Goal: Task Accomplishment & Management: Use online tool/utility

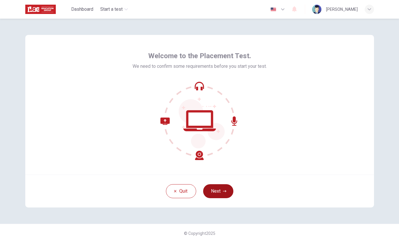
click at [222, 193] on button "Next" at bounding box center [218, 191] width 30 height 14
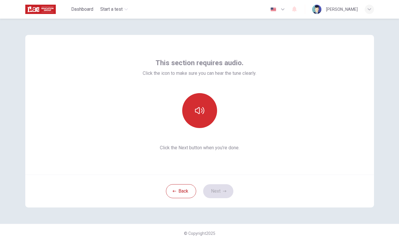
click at [202, 127] on button "button" at bounding box center [199, 110] width 35 height 35
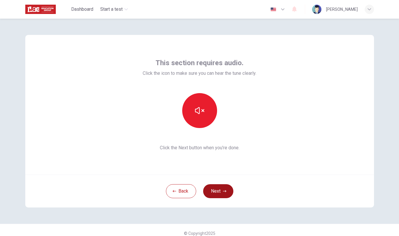
click at [228, 191] on button "Next" at bounding box center [218, 191] width 30 height 14
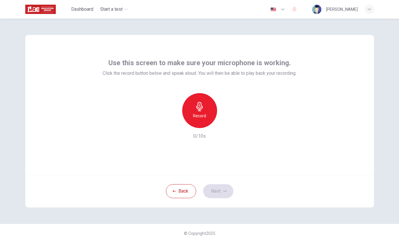
click at [202, 123] on div "Record" at bounding box center [199, 110] width 35 height 35
click at [212, 111] on div "Stop" at bounding box center [199, 110] width 35 height 35
click at [220, 197] on button "Next" at bounding box center [218, 191] width 30 height 14
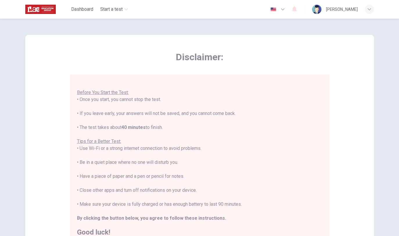
scroll to position [6, 0]
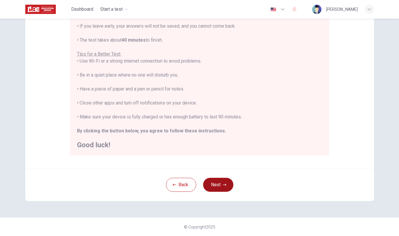
click at [222, 180] on button "Next" at bounding box center [218, 185] width 30 height 14
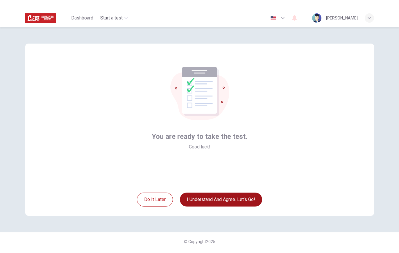
scroll to position [0, 0]
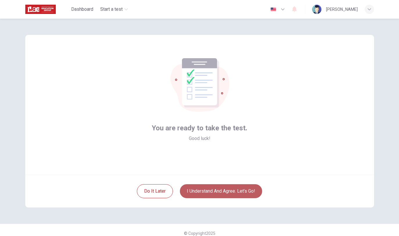
click at [232, 194] on button "I understand and agree. Let’s go!" at bounding box center [221, 191] width 82 height 14
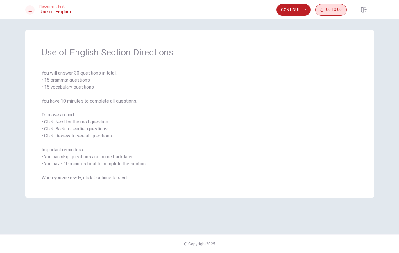
click at [335, 10] on span "00:10:00" at bounding box center [334, 10] width 16 height 5
click at [346, 14] on div "Continue" at bounding box center [321, 10] width 51 height 12
click at [339, 11] on icon "button" at bounding box center [341, 10] width 4 height 5
click at [299, 13] on button "Continue" at bounding box center [294, 10] width 34 height 12
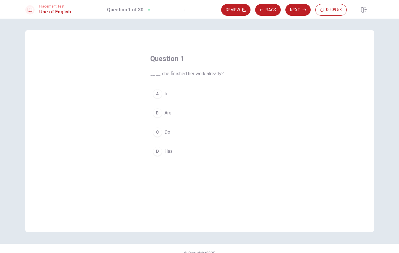
click at [160, 96] on div "A" at bounding box center [157, 93] width 9 height 9
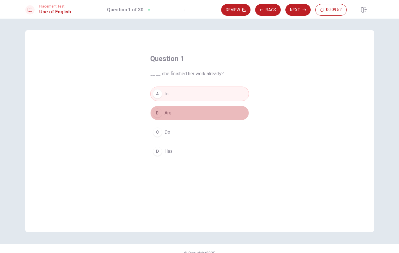
click at [195, 112] on button "B Are" at bounding box center [199, 113] width 99 height 15
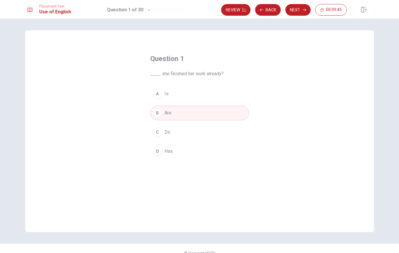
click at [170, 150] on span "Has" at bounding box center [169, 151] width 8 height 7
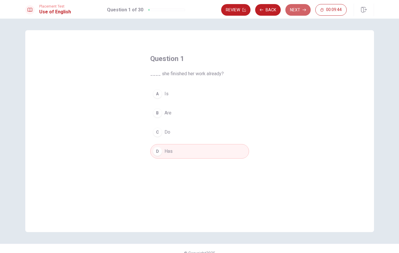
click at [296, 11] on button "Next" at bounding box center [298, 10] width 25 height 12
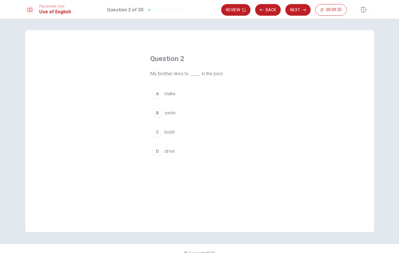
click at [157, 118] on button "B swim" at bounding box center [199, 113] width 99 height 15
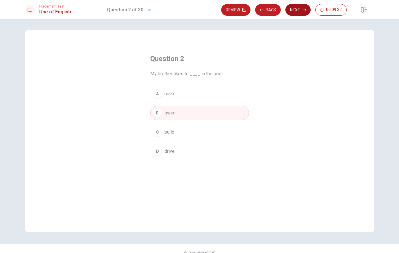
click at [302, 11] on button "Next" at bounding box center [298, 10] width 25 height 12
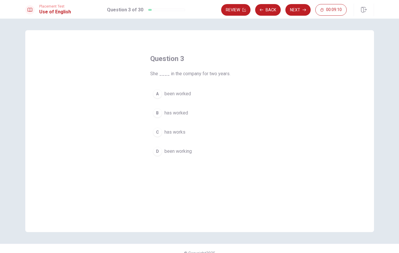
click at [161, 111] on div "B" at bounding box center [157, 113] width 9 height 9
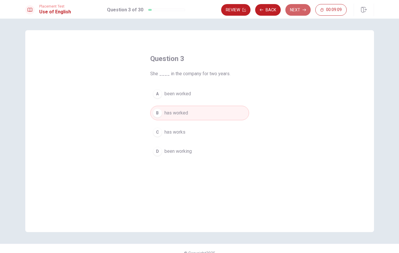
click at [293, 6] on button "Next" at bounding box center [298, 10] width 25 height 12
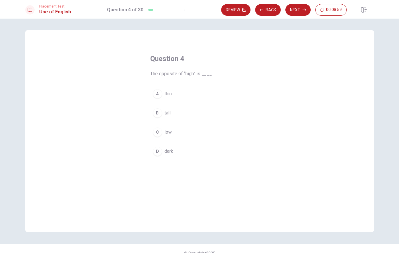
click at [171, 114] on button "B tall" at bounding box center [199, 113] width 99 height 15
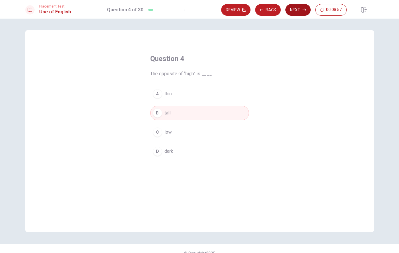
click at [301, 15] on button "Next" at bounding box center [298, 10] width 25 height 12
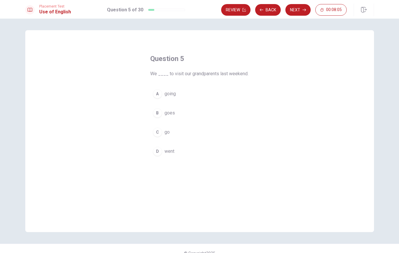
click at [162, 96] on button "A going" at bounding box center [199, 94] width 99 height 15
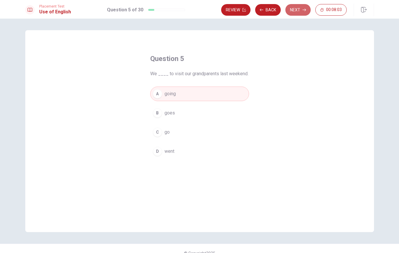
click at [298, 10] on button "Next" at bounding box center [298, 10] width 25 height 12
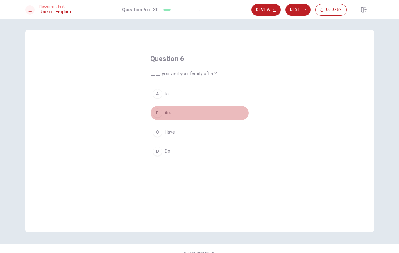
click at [162, 113] on div "B" at bounding box center [157, 113] width 9 height 9
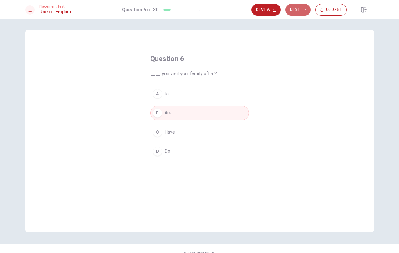
click at [307, 9] on button "Next" at bounding box center [298, 10] width 25 height 12
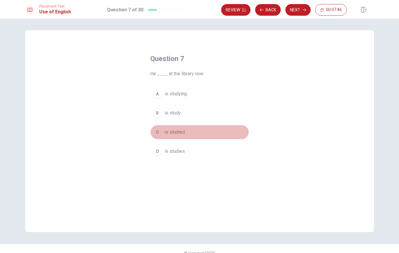
click at [176, 130] on span "is studied" at bounding box center [175, 132] width 20 height 7
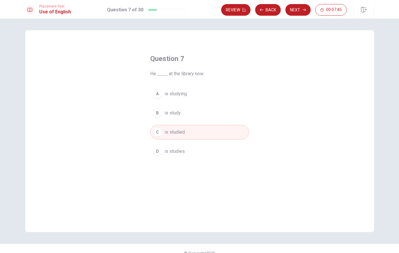
click at [294, 12] on button "Next" at bounding box center [298, 10] width 25 height 12
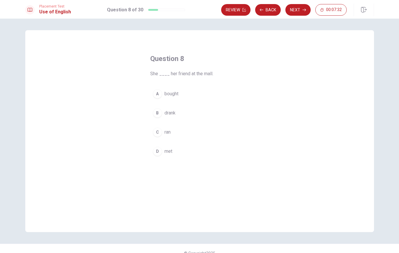
click at [170, 95] on span "bought" at bounding box center [172, 93] width 14 height 7
click at [294, 12] on button "Next" at bounding box center [298, 10] width 25 height 12
click at [161, 132] on div "C" at bounding box center [157, 132] width 9 height 9
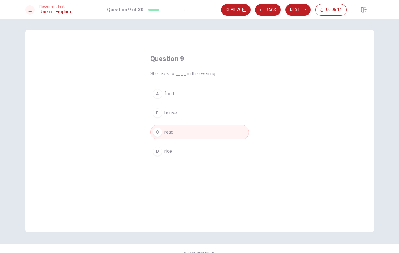
click at [173, 150] on button "D rice" at bounding box center [199, 151] width 99 height 15
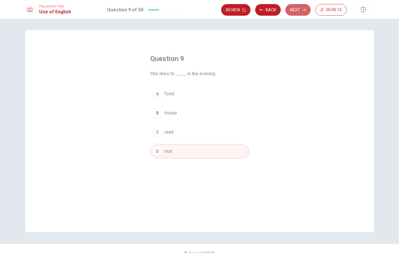
click at [300, 8] on button "Next" at bounding box center [298, 10] width 25 height 12
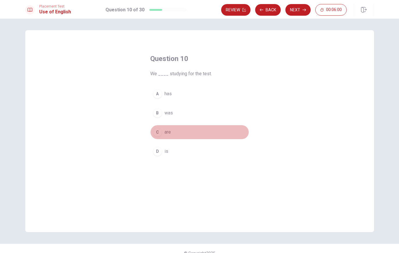
click at [163, 131] on button "C are" at bounding box center [199, 132] width 99 height 15
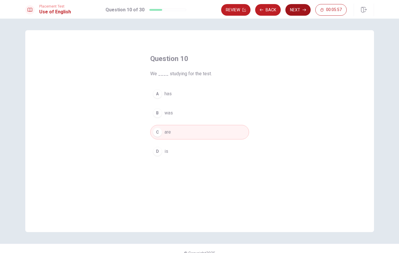
click at [294, 13] on button "Next" at bounding box center [298, 10] width 25 height 12
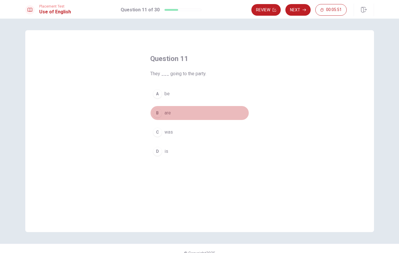
click at [169, 113] on span "are" at bounding box center [168, 113] width 6 height 7
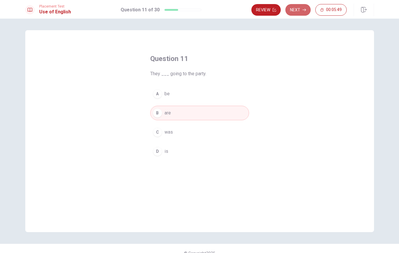
click at [299, 13] on button "Next" at bounding box center [298, 10] width 25 height 12
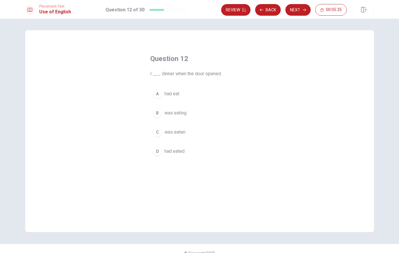
click at [156, 92] on div "A" at bounding box center [157, 93] width 9 height 9
click at [299, 14] on button "Next" at bounding box center [298, 10] width 25 height 12
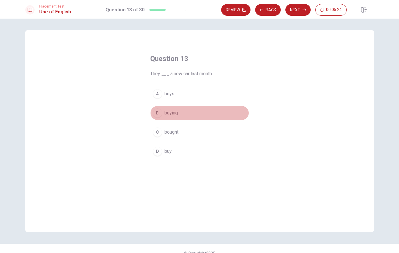
click at [160, 112] on div "B" at bounding box center [157, 113] width 9 height 9
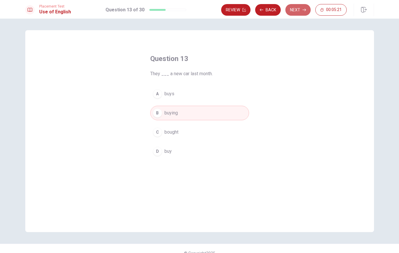
click at [303, 7] on button "Next" at bounding box center [298, 10] width 25 height 12
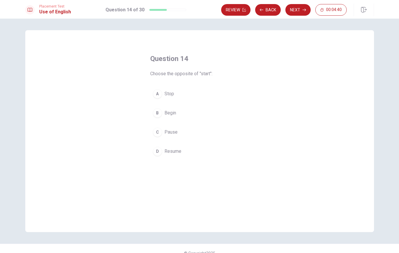
click at [163, 114] on button "B Begin" at bounding box center [199, 113] width 99 height 15
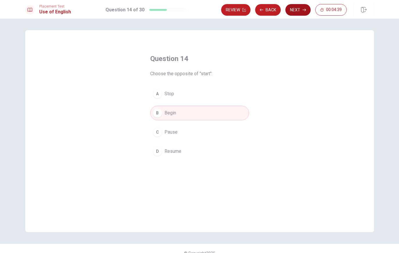
click at [300, 8] on button "Next" at bounding box center [298, 10] width 25 height 12
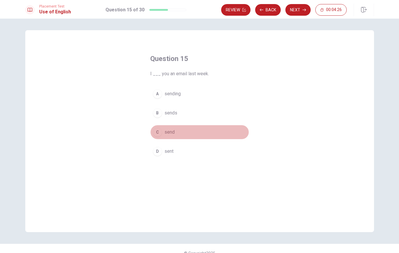
click at [157, 132] on div "C" at bounding box center [157, 132] width 9 height 9
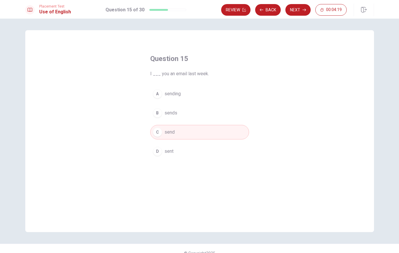
click at [176, 150] on button "D sent" at bounding box center [199, 151] width 99 height 15
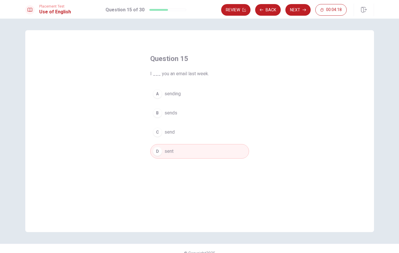
click at [297, 16] on div "Review Back Next 00:04:18" at bounding box center [297, 9] width 153 height 13
click at [298, 13] on button "Next" at bounding box center [298, 10] width 25 height 12
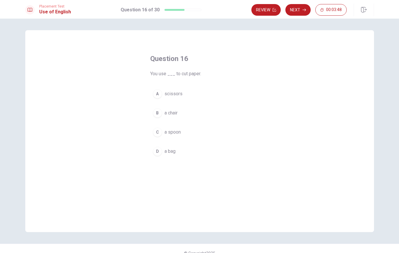
click at [160, 114] on div "B" at bounding box center [157, 113] width 9 height 9
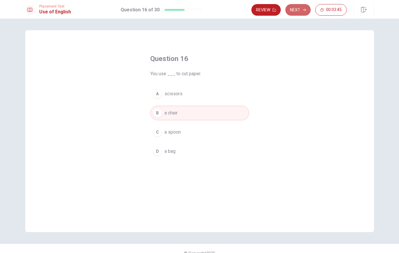
click at [301, 14] on button "Next" at bounding box center [298, 10] width 25 height 12
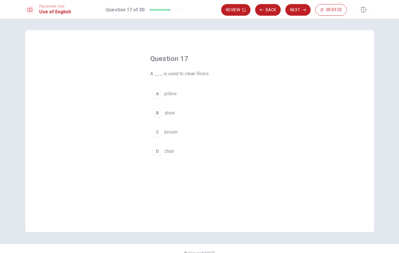
click at [159, 86] on div "Question 17 A ___ is used to clean floors. A pillow B shoe C broom D chair" at bounding box center [200, 106] width 122 height 123
click at [161, 92] on div "A" at bounding box center [157, 93] width 9 height 9
click at [290, 8] on button "Next" at bounding box center [298, 10] width 25 height 12
click at [159, 109] on div "B" at bounding box center [157, 113] width 9 height 9
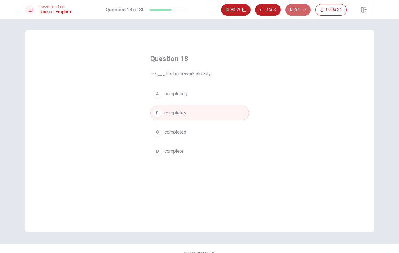
click at [293, 13] on button "Next" at bounding box center [298, 10] width 25 height 12
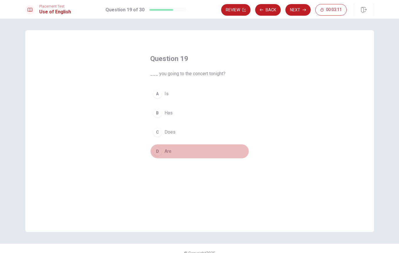
click at [158, 150] on div "D" at bounding box center [157, 151] width 9 height 9
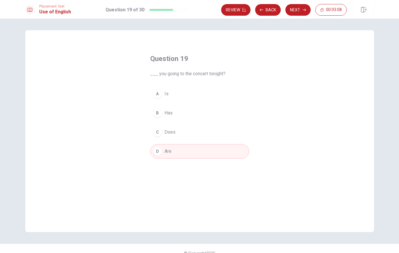
click at [158, 112] on div "B" at bounding box center [157, 113] width 9 height 9
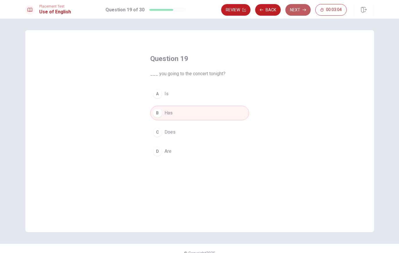
click at [290, 11] on button "Next" at bounding box center [298, 10] width 25 height 12
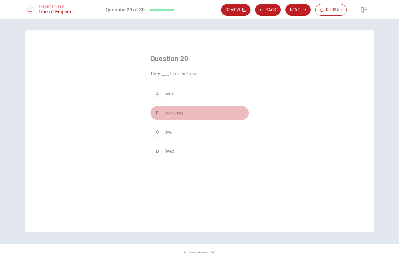
drag, startPoint x: 160, startPoint y: 110, endPoint x: 160, endPoint y: 118, distance: 7.9
click at [160, 110] on div "B" at bounding box center [157, 113] width 9 height 9
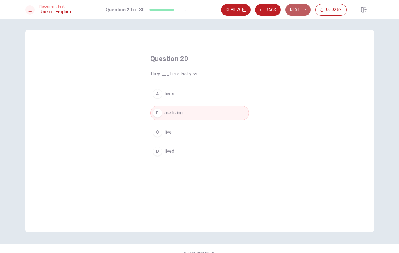
click at [295, 14] on button "Next" at bounding box center [298, 10] width 25 height 12
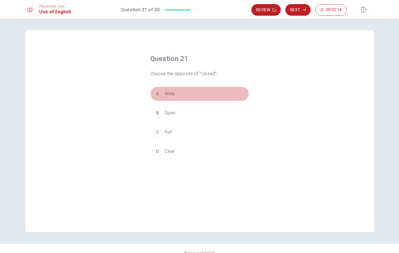
click at [165, 96] on span "Wide" at bounding box center [170, 93] width 10 height 7
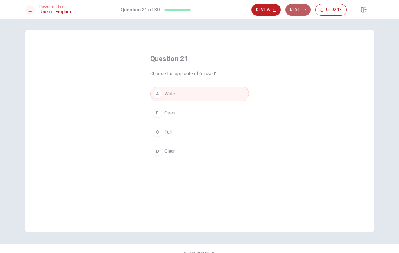
click at [292, 6] on button "Next" at bounding box center [298, 10] width 25 height 12
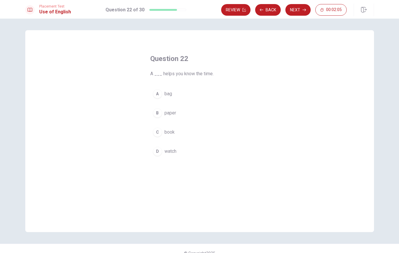
click at [175, 151] on span "watch" at bounding box center [171, 151] width 12 height 7
click at [289, 7] on button "Next" at bounding box center [298, 10] width 25 height 12
click at [172, 150] on span "to drink" at bounding box center [172, 151] width 15 height 7
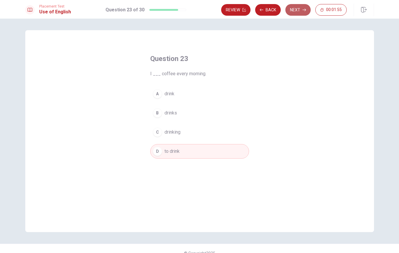
click at [308, 11] on button "Next" at bounding box center [298, 10] width 25 height 12
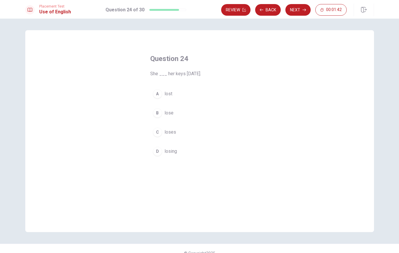
click at [163, 130] on button "C loses" at bounding box center [199, 132] width 99 height 15
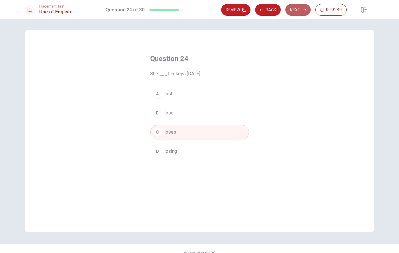
click at [299, 9] on button "Next" at bounding box center [298, 10] width 25 height 12
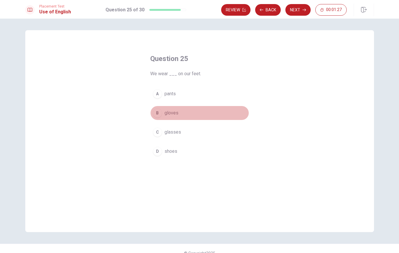
click at [158, 119] on button "B gloves" at bounding box center [199, 113] width 99 height 15
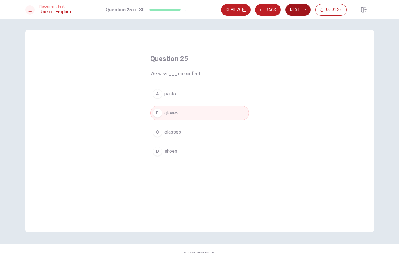
click at [293, 13] on button "Next" at bounding box center [298, 10] width 25 height 12
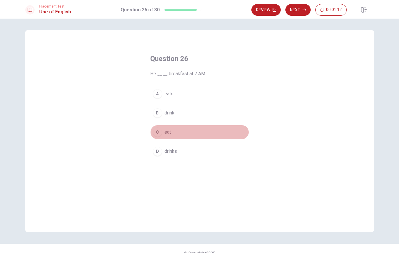
click at [166, 133] on span "eat" at bounding box center [168, 132] width 6 height 7
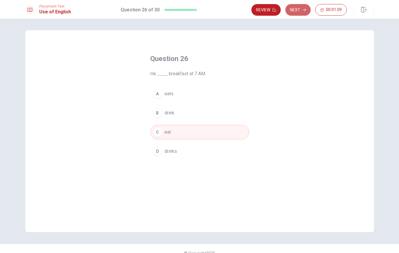
click at [299, 10] on button "Next" at bounding box center [298, 10] width 25 height 12
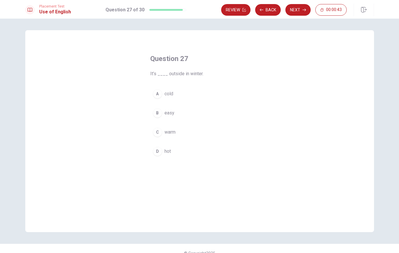
click at [174, 133] on span "warm" at bounding box center [170, 132] width 11 height 7
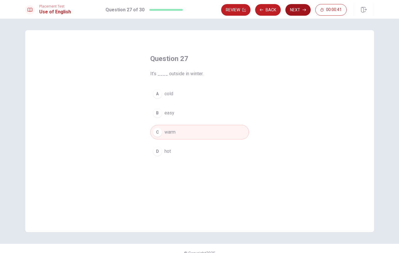
click at [294, 8] on button "Next" at bounding box center [298, 10] width 25 height 12
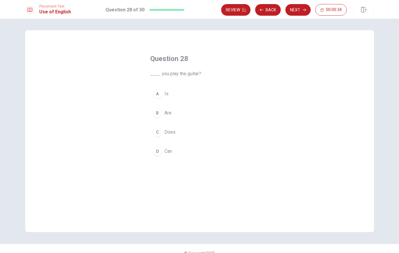
click at [169, 152] on span "Can" at bounding box center [169, 151] width 8 height 7
click at [308, 9] on button "Next" at bounding box center [298, 10] width 25 height 12
click at [172, 136] on button "C blue" at bounding box center [199, 132] width 99 height 15
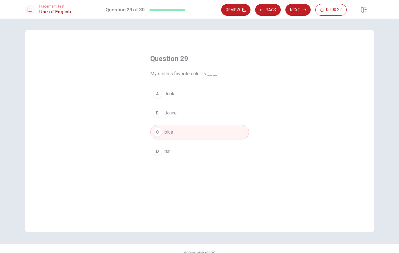
click at [298, 11] on button "Next" at bounding box center [298, 10] width 25 height 12
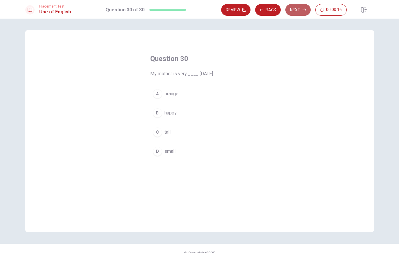
click at [300, 11] on button "Next" at bounding box center [298, 10] width 25 height 12
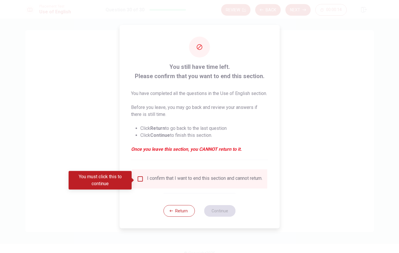
click at [180, 183] on div "I confirm that I want to end this section and cannot return." at bounding box center [204, 179] width 115 height 7
click at [142, 181] on input "You must click this to continue" at bounding box center [140, 179] width 7 height 7
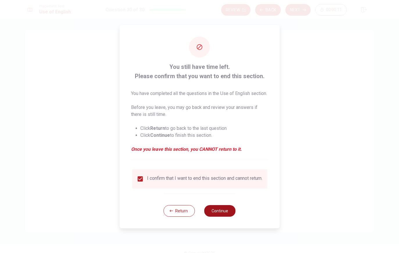
click at [229, 217] on button "Continue" at bounding box center [220, 211] width 31 height 12
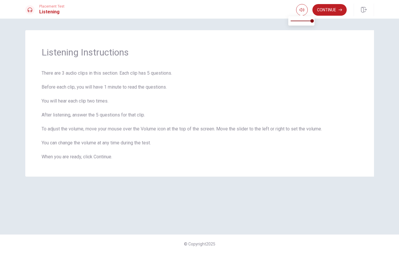
click at [300, 14] on span at bounding box center [301, 14] width 5 height 3
click at [325, 8] on button "Continue" at bounding box center [330, 10] width 34 height 12
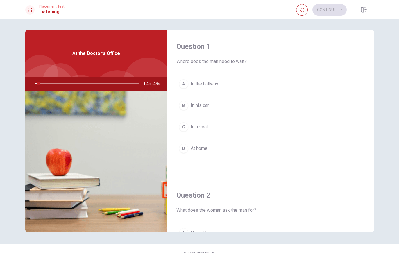
drag, startPoint x: 36, startPoint y: 83, endPoint x: 43, endPoint y: 83, distance: 7.3
click at [43, 83] on div at bounding box center [86, 84] width 117 height 14
drag, startPoint x: 40, startPoint y: 84, endPoint x: 45, endPoint y: 84, distance: 5.2
click at [45, 84] on div at bounding box center [86, 84] width 117 height 14
drag, startPoint x: 114, startPoint y: 83, endPoint x: 88, endPoint y: 80, distance: 26.7
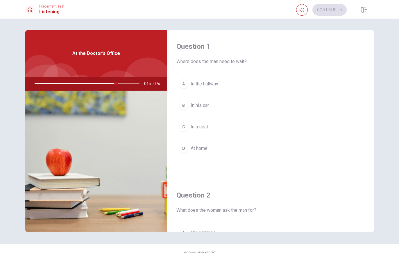
click at [88, 80] on div at bounding box center [86, 84] width 117 height 14
type input "0"
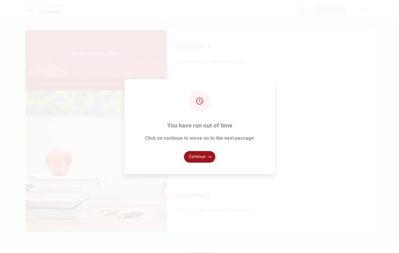
click at [195, 163] on button "Continue" at bounding box center [199, 157] width 31 height 12
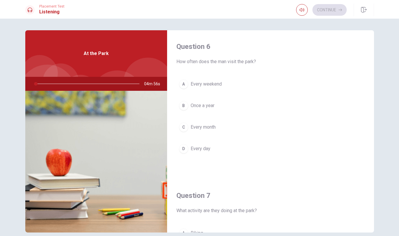
click at [34, 13] on div "Placement Test Listening" at bounding box center [44, 9] width 39 height 11
type input "2"
click at [366, 9] on icon "button" at bounding box center [364, 10] width 6 height 6
